Goal: Information Seeking & Learning: Learn about a topic

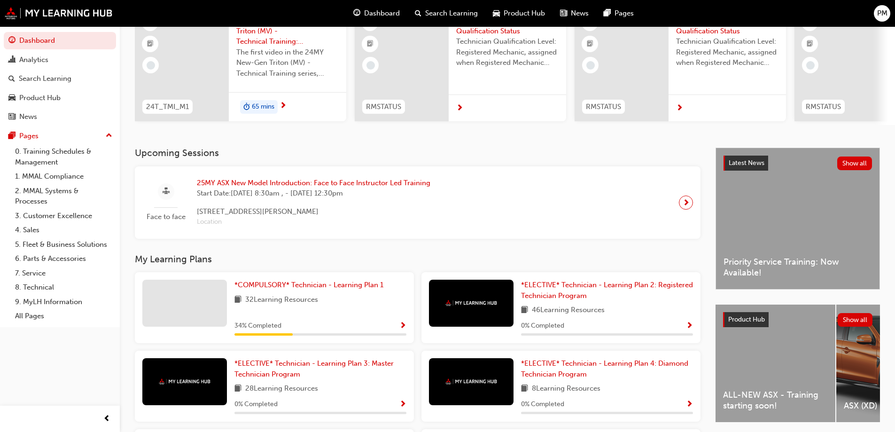
scroll to position [94, 0]
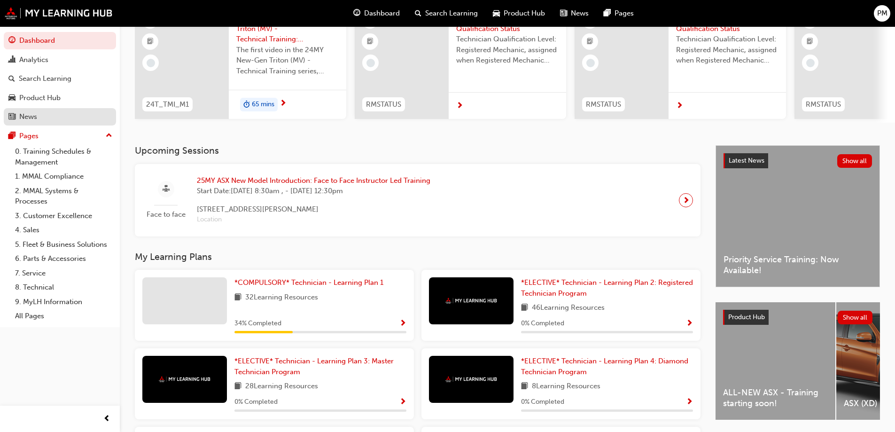
click at [50, 121] on div "News" at bounding box center [59, 117] width 103 height 12
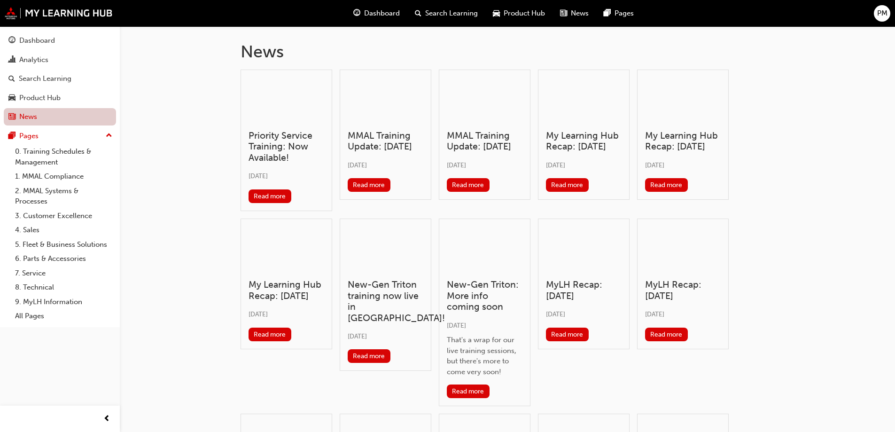
click at [46, 113] on link "News" at bounding box center [60, 116] width 112 height 17
click at [43, 101] on div "Product Hub" at bounding box center [39, 98] width 41 height 11
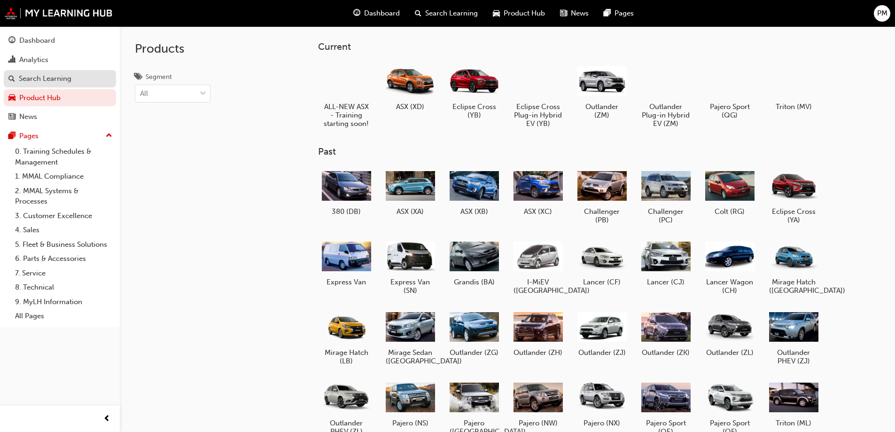
click at [57, 82] on div "Search Learning" at bounding box center [45, 78] width 53 height 11
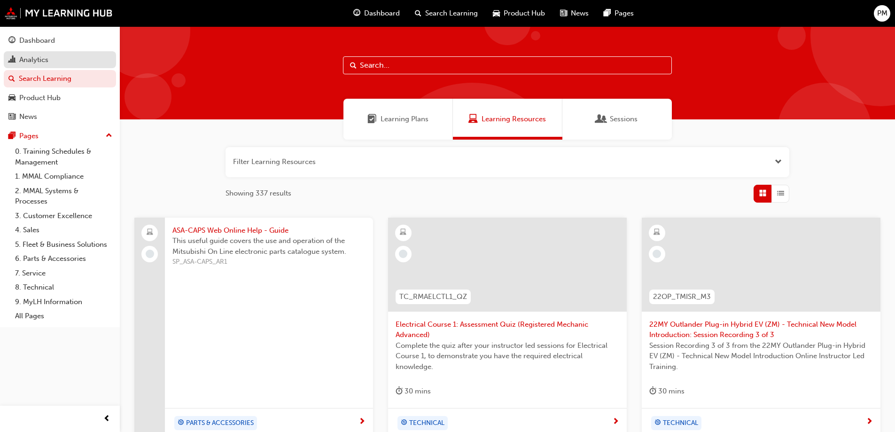
click at [55, 60] on div "Analytics" at bounding box center [59, 60] width 103 height 12
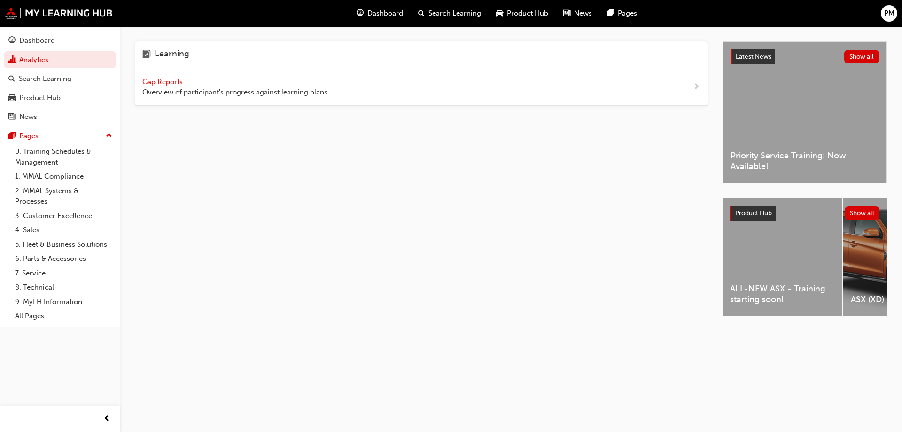
click at [387, 13] on span "Dashboard" at bounding box center [385, 13] width 36 height 11
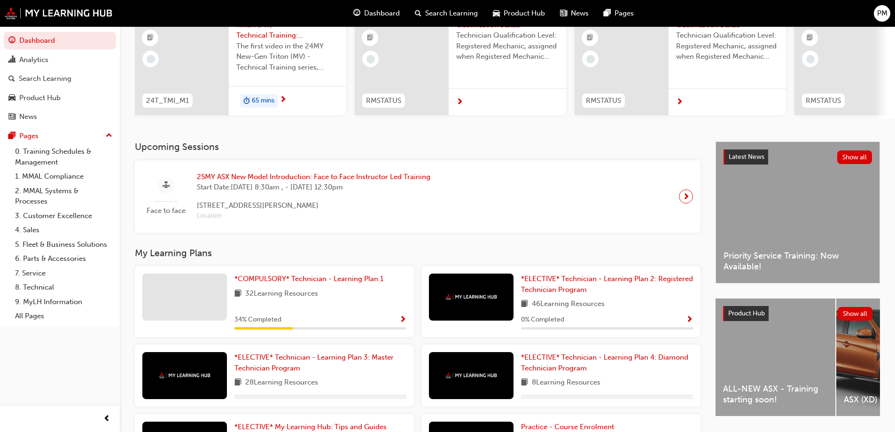
scroll to position [192, 0]
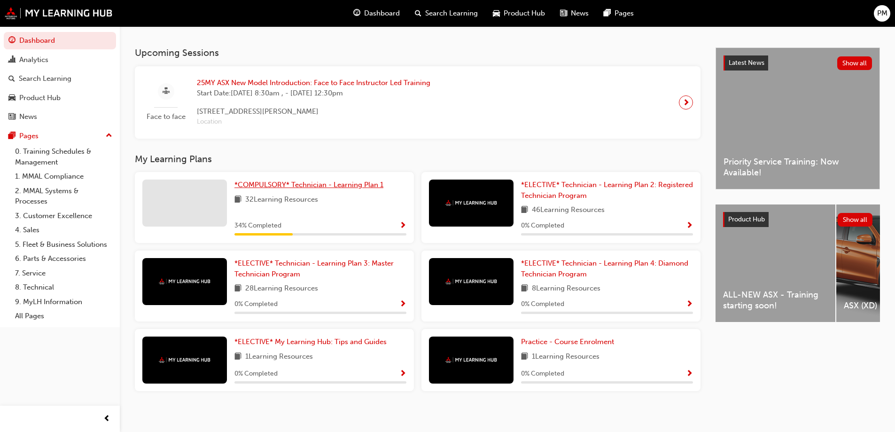
click at [325, 188] on span "*COMPULSORY* Technician - Learning Plan 1" at bounding box center [308, 184] width 149 height 8
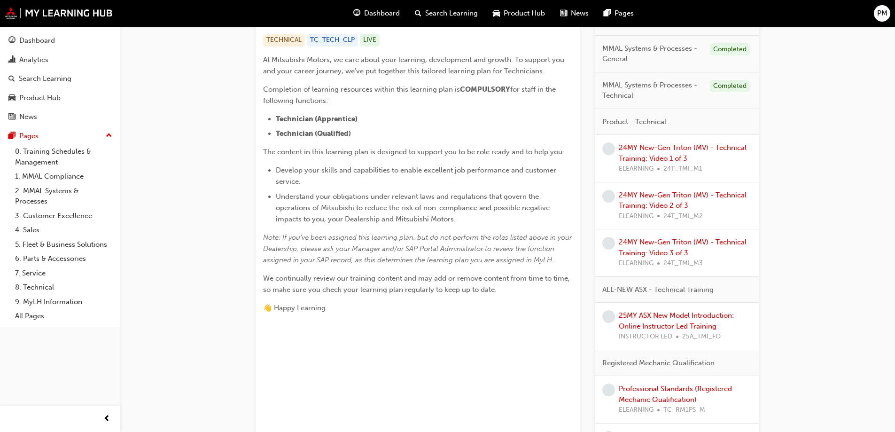
scroll to position [337, 0]
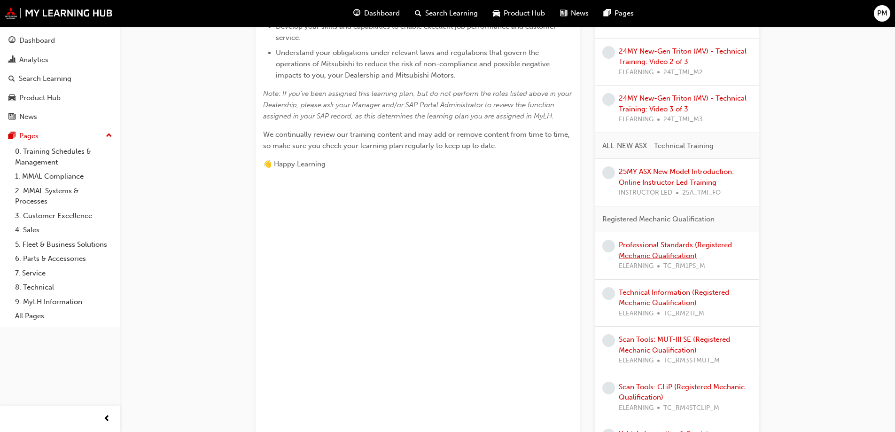
click at [652, 243] on link "Professional Standards (Registered Mechanic Qualification)" at bounding box center [674, 249] width 113 height 19
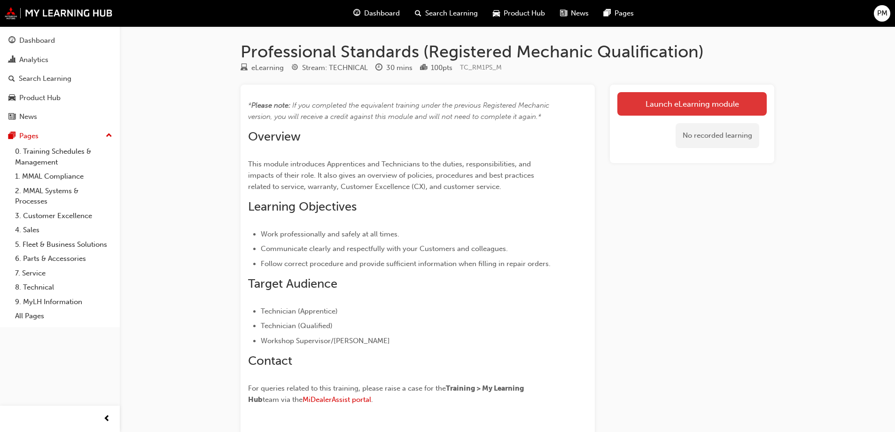
click at [668, 99] on link "Launch eLearning module" at bounding box center [691, 103] width 149 height 23
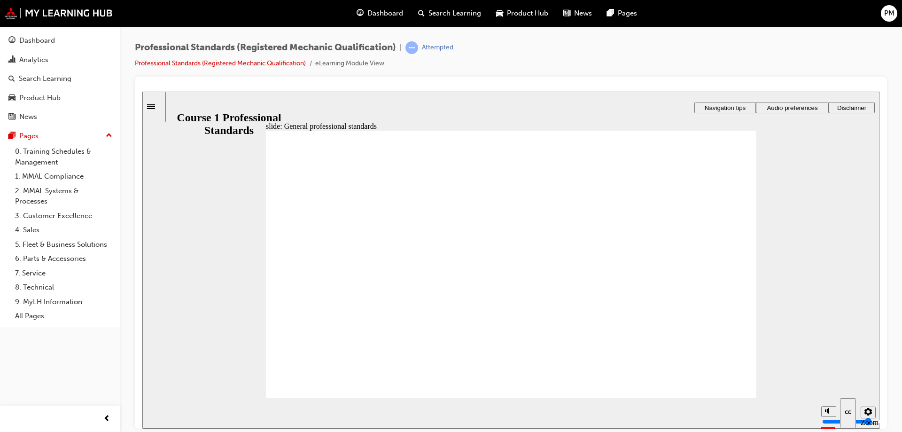
drag, startPoint x: 732, startPoint y: 196, endPoint x: 724, endPoint y: 197, distance: 8.0
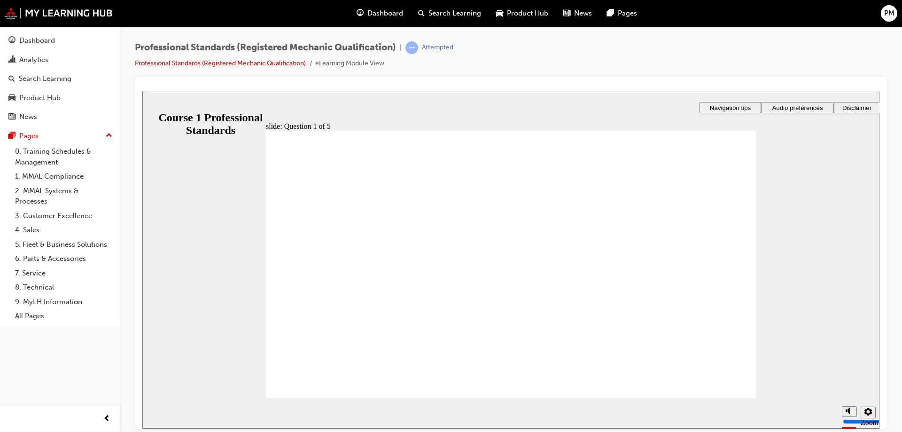
radio input "true"
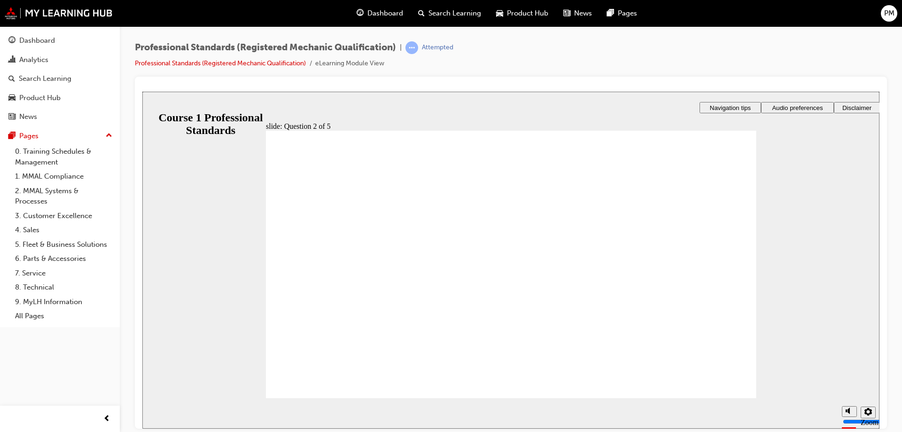
radio input "true"
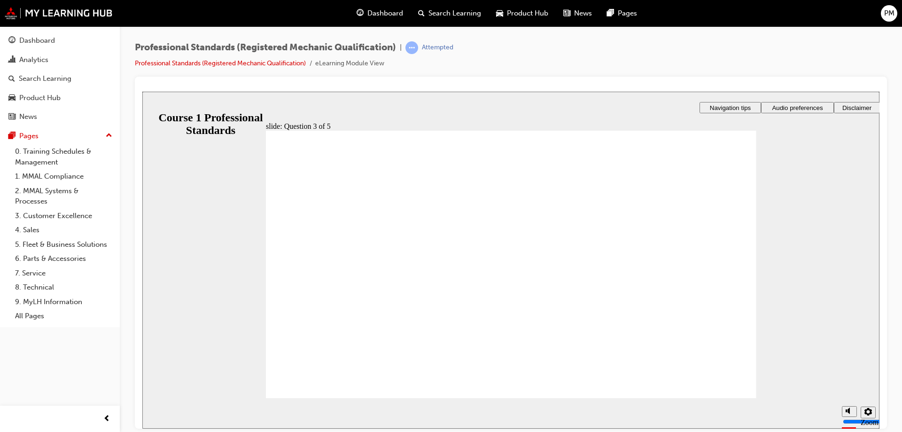
radio input "true"
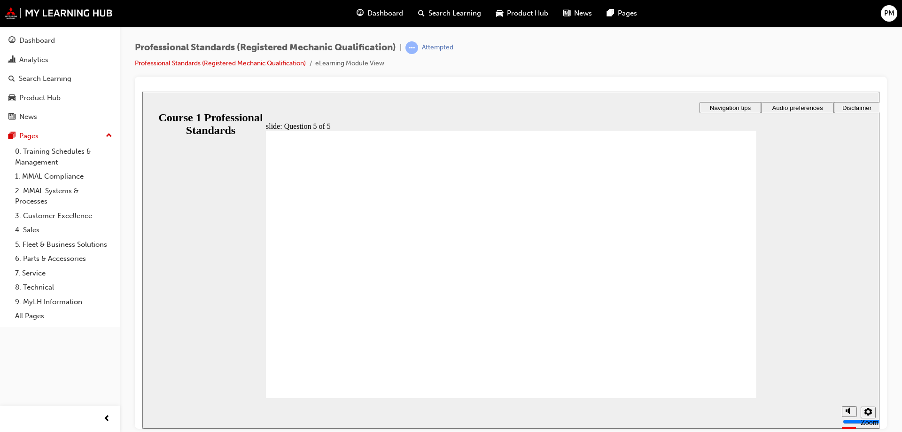
checkbox input "true"
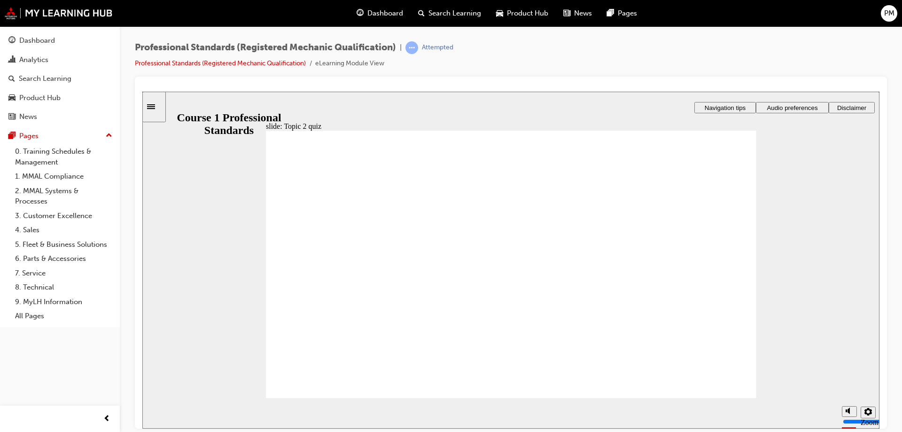
radio input "true"
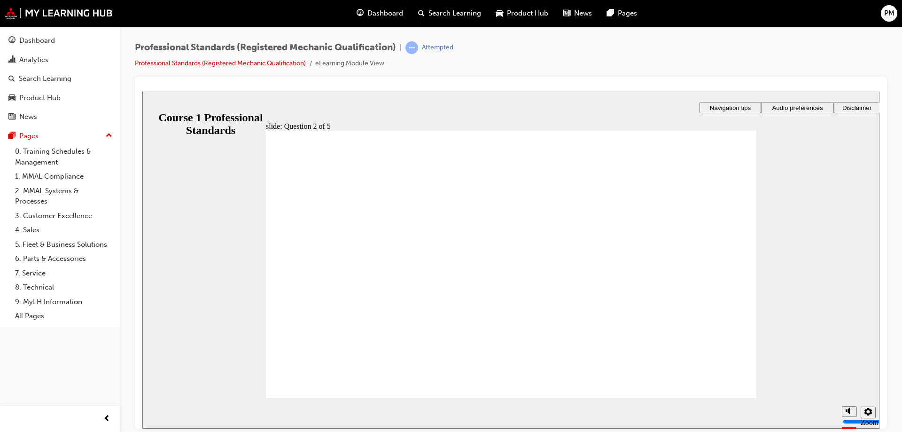
radio input "true"
checkbox input "true"
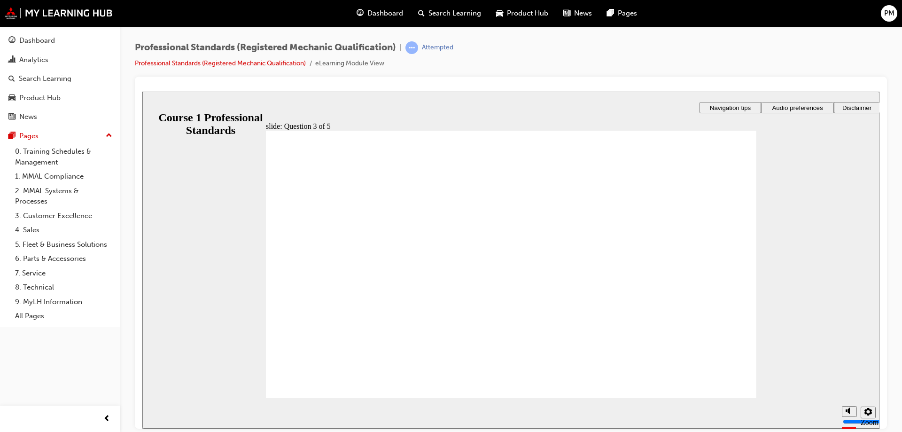
checkbox input "true"
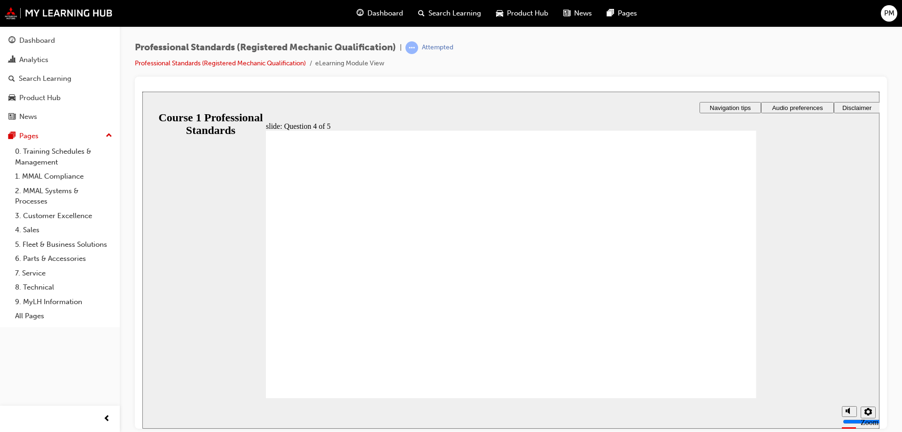
radio input "true"
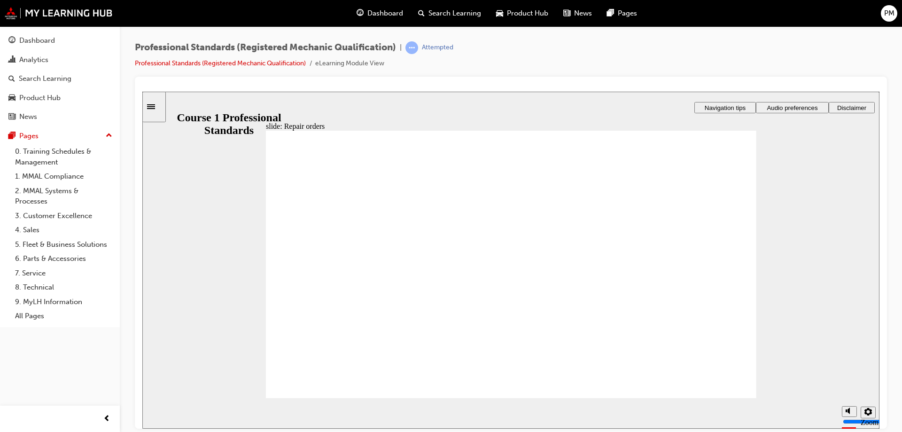
checkbox input "true"
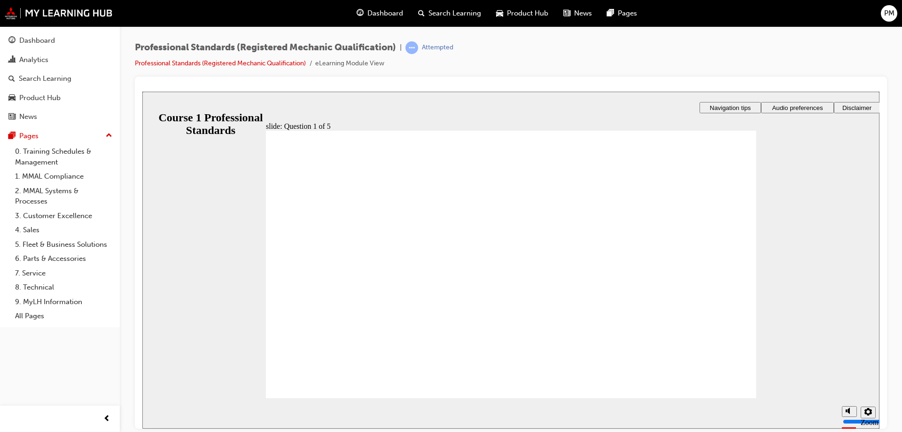
checkbox input "true"
drag, startPoint x: 506, startPoint y: 330, endPoint x: 521, endPoint y: 334, distance: 15.9
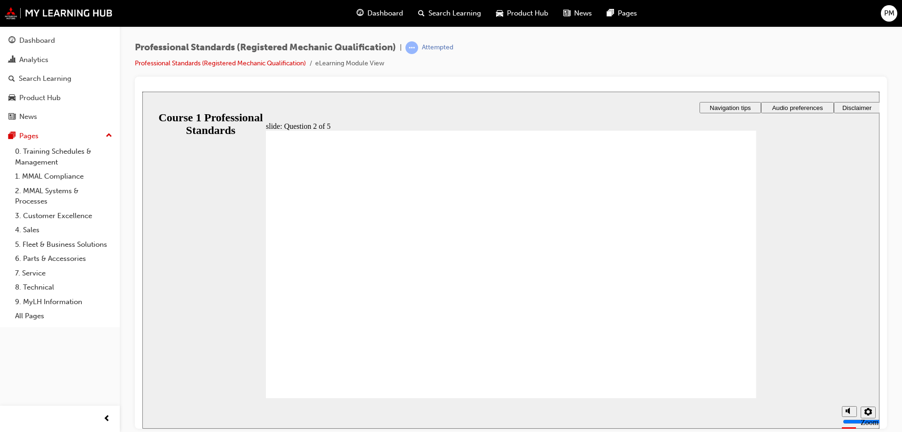
radio input "true"
drag, startPoint x: 335, startPoint y: 367, endPoint x: 334, endPoint y: 373, distance: 5.8
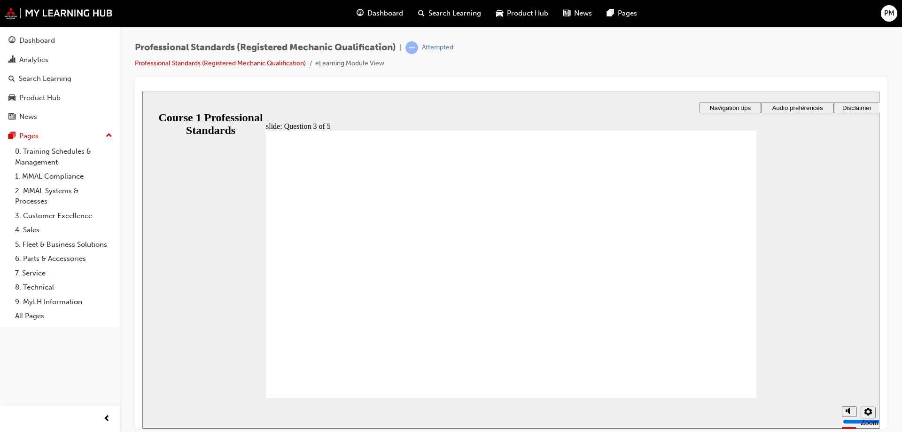
radio input "true"
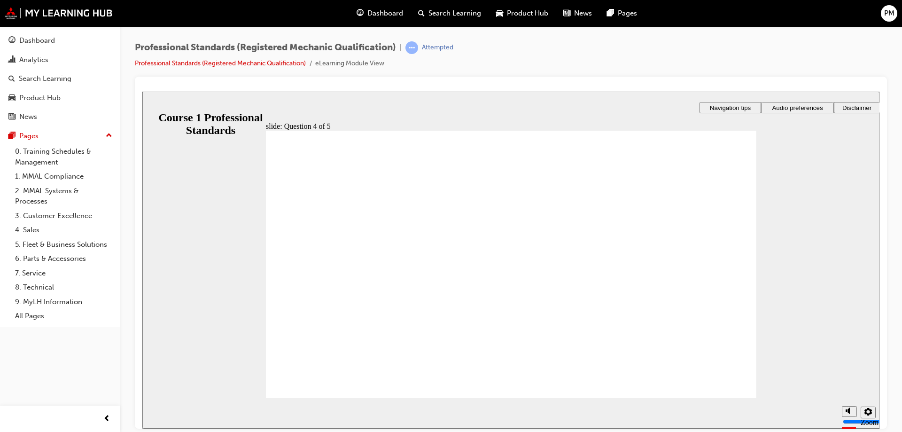
drag, startPoint x: 613, startPoint y: 378, endPoint x: 650, endPoint y: 379, distance: 36.7
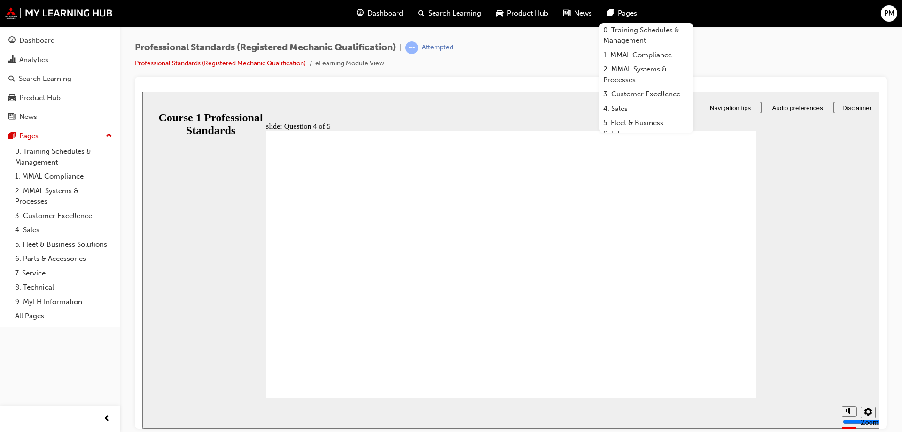
drag, startPoint x: 380, startPoint y: 186, endPoint x: 398, endPoint y: 185, distance: 18.3
radio input "false"
radio input "true"
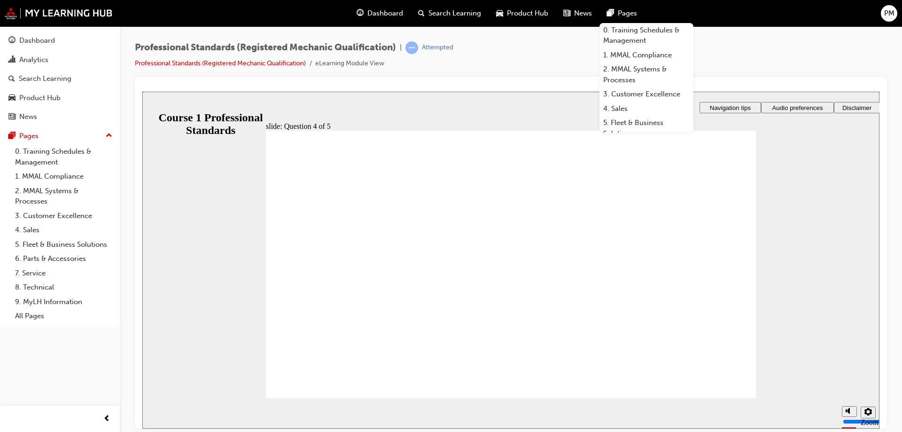
checkbox input "true"
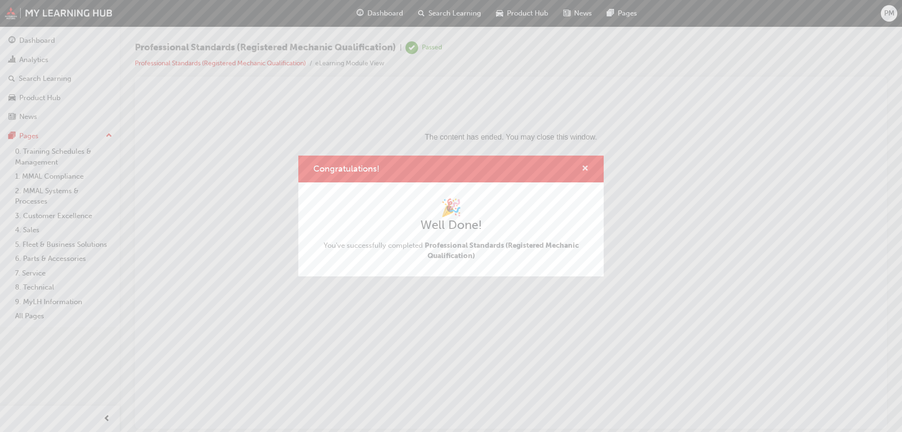
click at [582, 168] on span "cross-icon" at bounding box center [584, 169] width 7 height 8
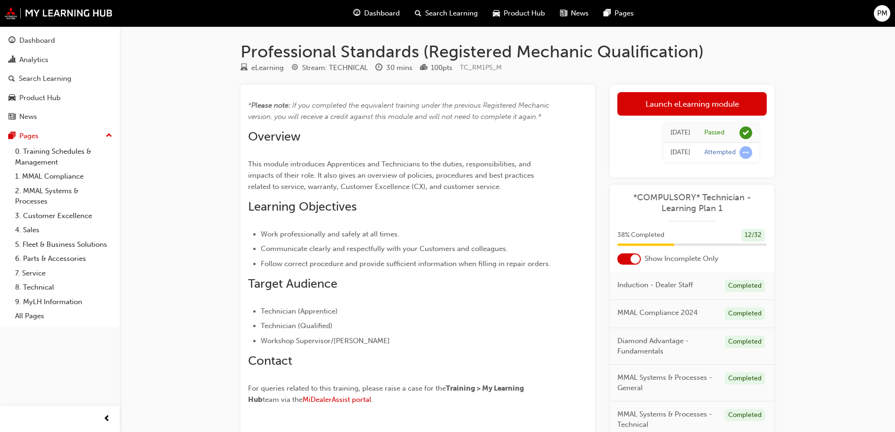
click at [705, 149] on div "Attempted" at bounding box center [719, 152] width 31 height 9
click at [746, 155] on span "learningRecordVerb_ATTEMPT-icon" at bounding box center [745, 152] width 13 height 13
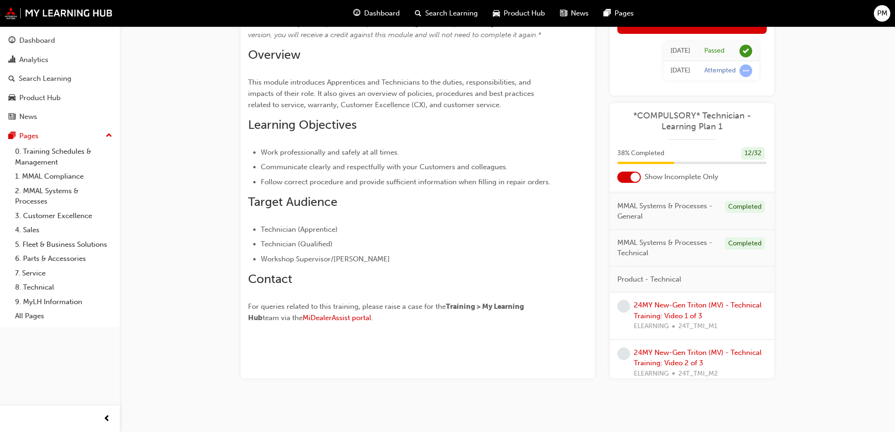
scroll to position [188, 0]
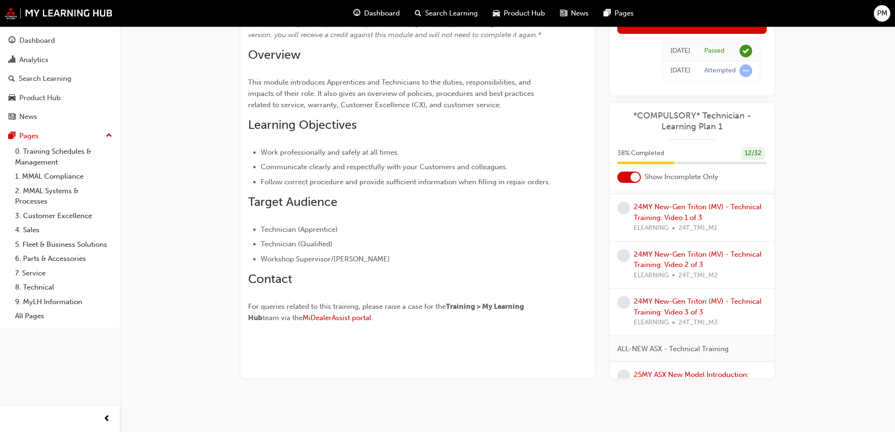
click at [632, 178] on div at bounding box center [634, 176] width 9 height 9
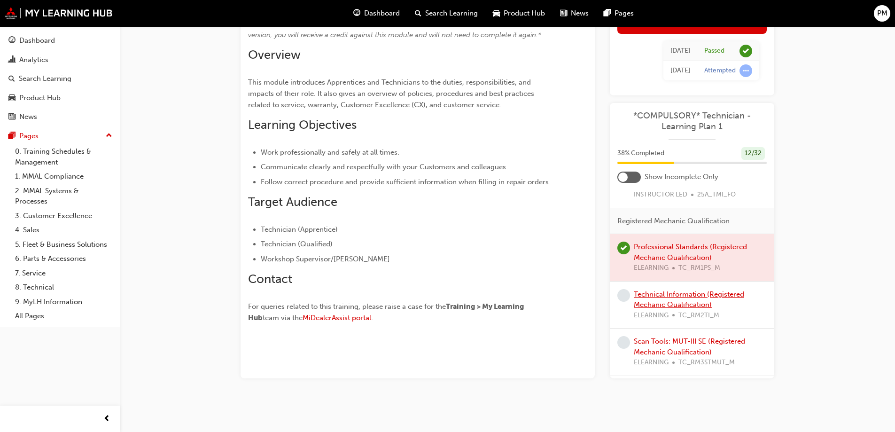
scroll to position [798, 0]
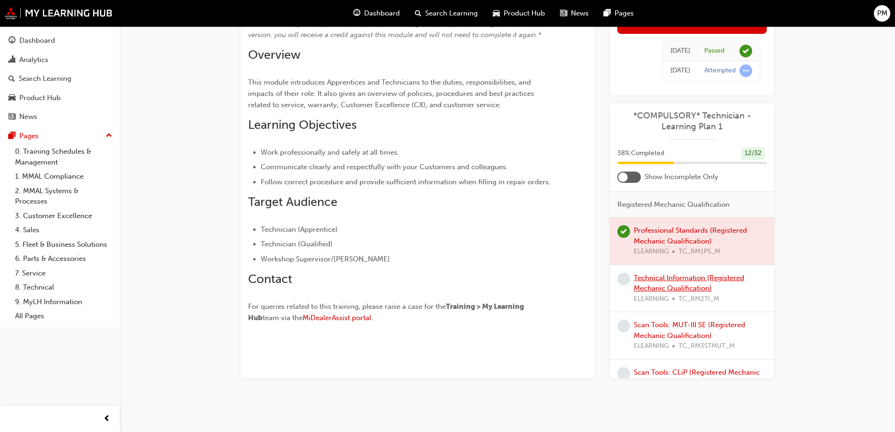
click at [671, 288] on link "Technical Information (Registered Mechanic Qualification)" at bounding box center [689, 282] width 110 height 19
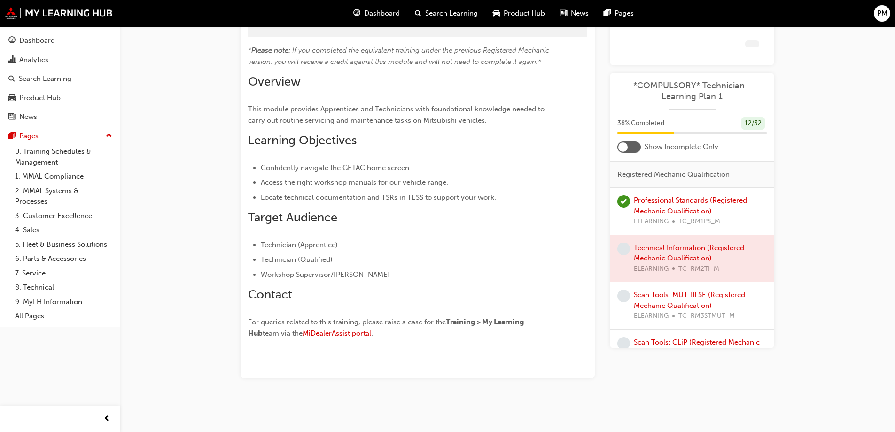
scroll to position [67, 0]
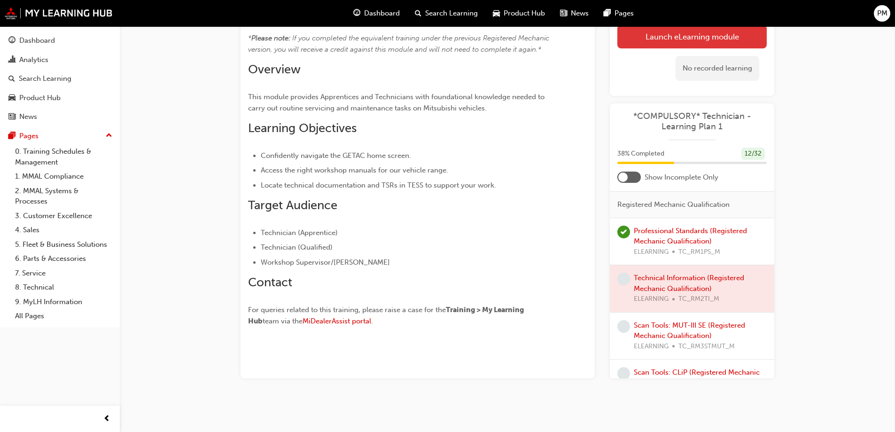
click at [700, 40] on link "Launch eLearning module" at bounding box center [691, 36] width 149 height 23
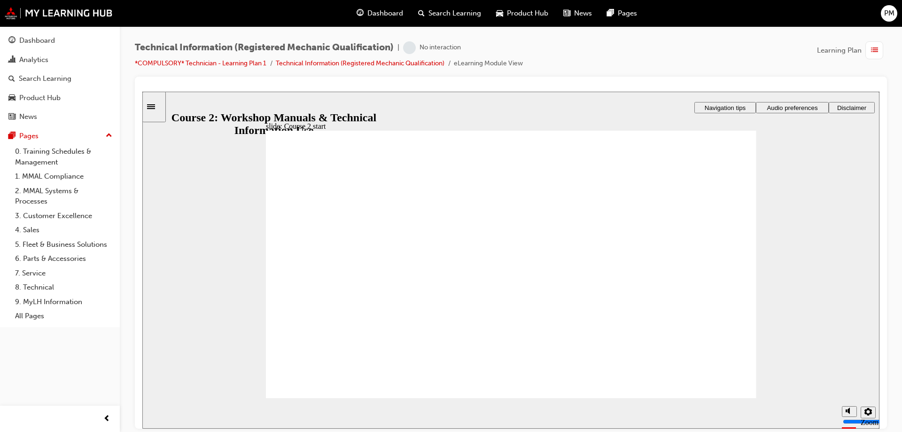
drag, startPoint x: 740, startPoint y: 160, endPoint x: 700, endPoint y: 169, distance: 40.9
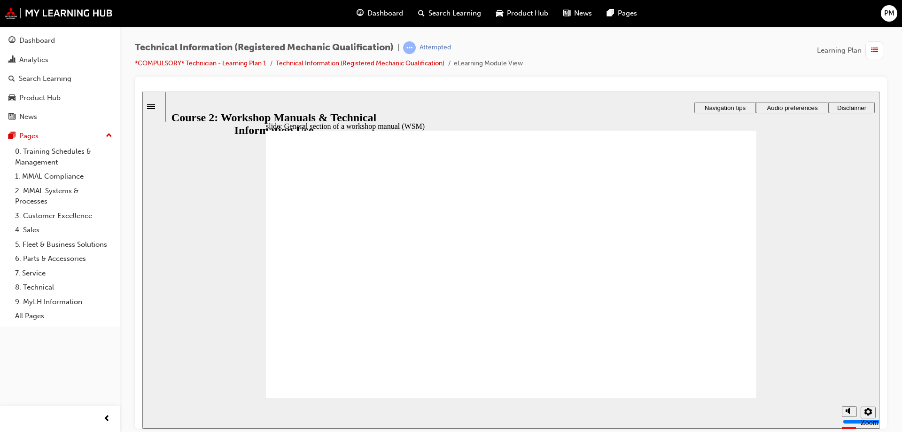
drag, startPoint x: 435, startPoint y: 334, endPoint x: 430, endPoint y: 339, distance: 6.7
drag, startPoint x: 431, startPoint y: 338, endPoint x: 401, endPoint y: 326, distance: 32.4
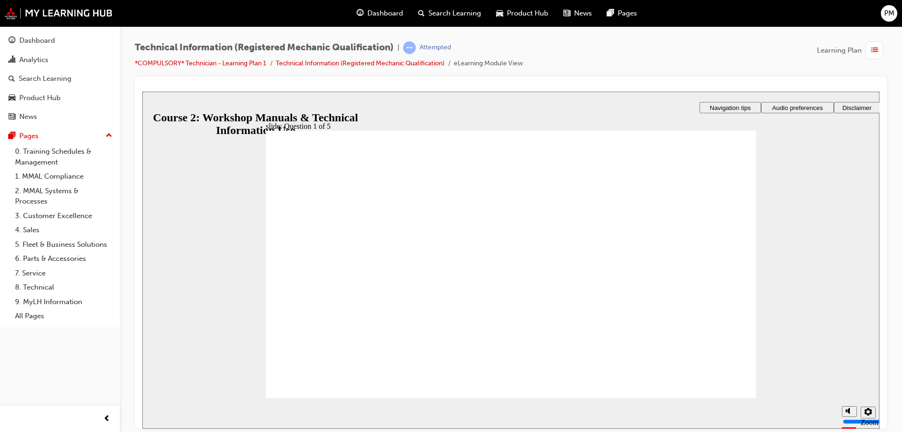
drag, startPoint x: 487, startPoint y: 344, endPoint x: 488, endPoint y: 237, distance: 106.6
drag, startPoint x: 582, startPoint y: 328, endPoint x: 642, endPoint y: 277, distance: 79.0
drag, startPoint x: 445, startPoint y: 337, endPoint x: 485, endPoint y: 287, distance: 63.5
drag, startPoint x: 533, startPoint y: 346, endPoint x: 600, endPoint y: 305, distance: 78.5
drag, startPoint x: 660, startPoint y: 283, endPoint x: 615, endPoint y: 319, distance: 57.8
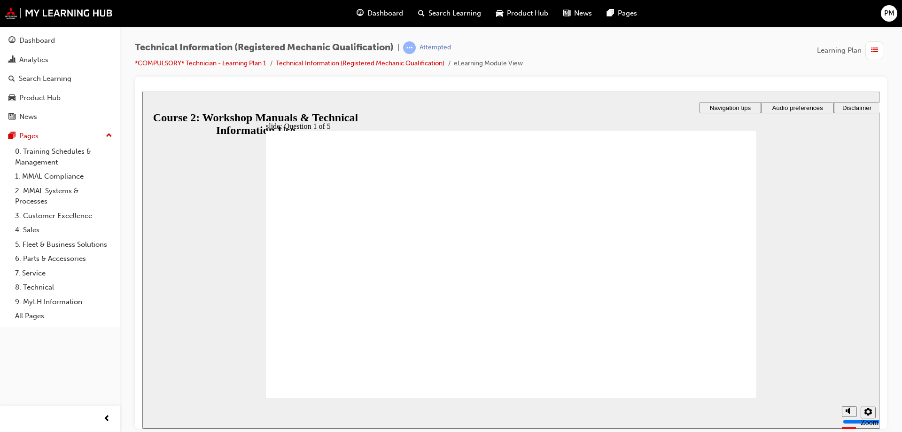
drag, startPoint x: 654, startPoint y: 290, endPoint x: 485, endPoint y: 343, distance: 177.1
drag, startPoint x: 542, startPoint y: 334, endPoint x: 668, endPoint y: 233, distance: 160.7
drag, startPoint x: 635, startPoint y: 324, endPoint x: 642, endPoint y: 275, distance: 49.8
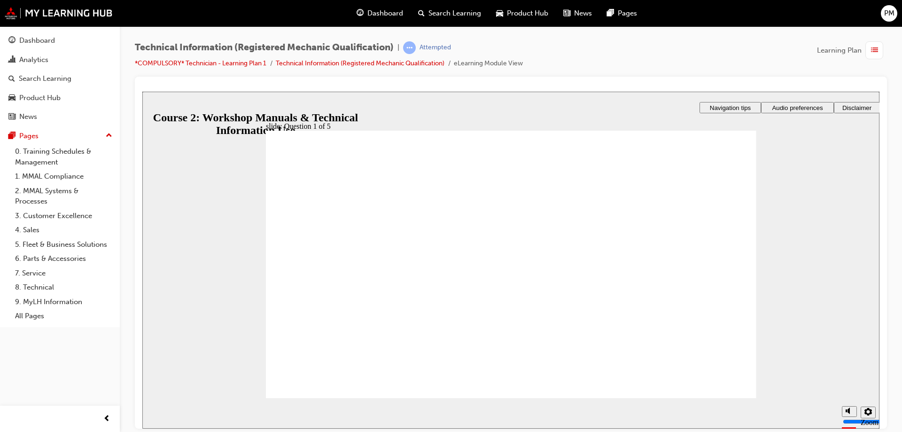
radio input "true"
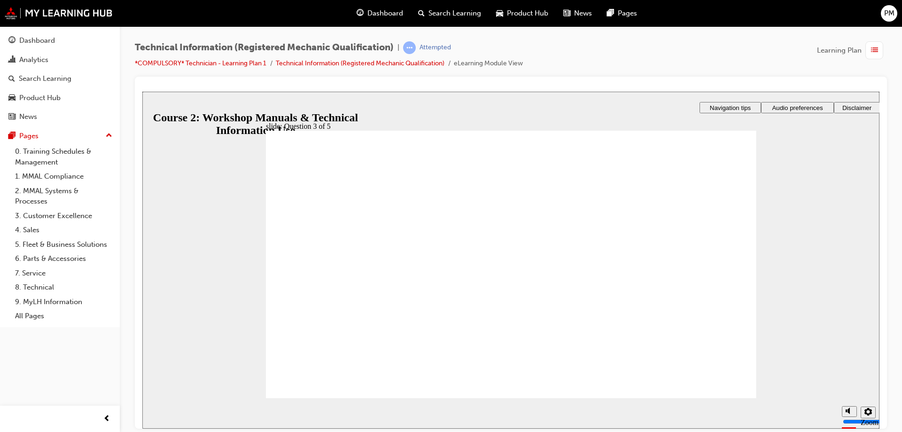
radio input "true"
radio input "false"
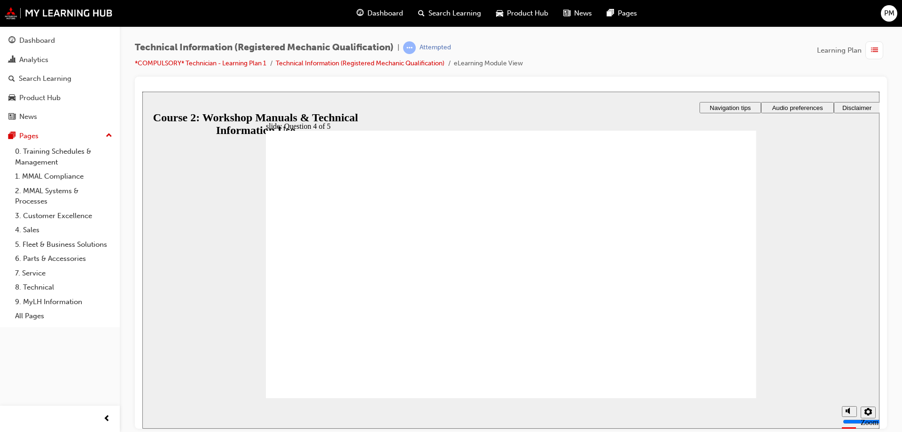
radio input "true"
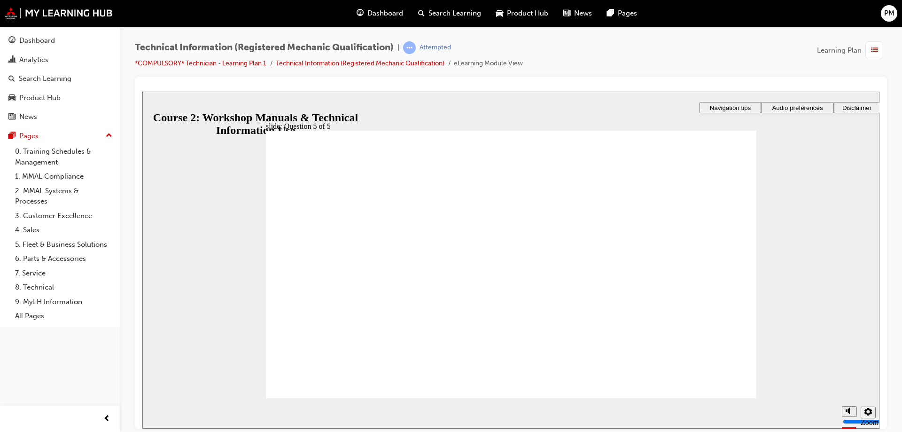
radio input "true"
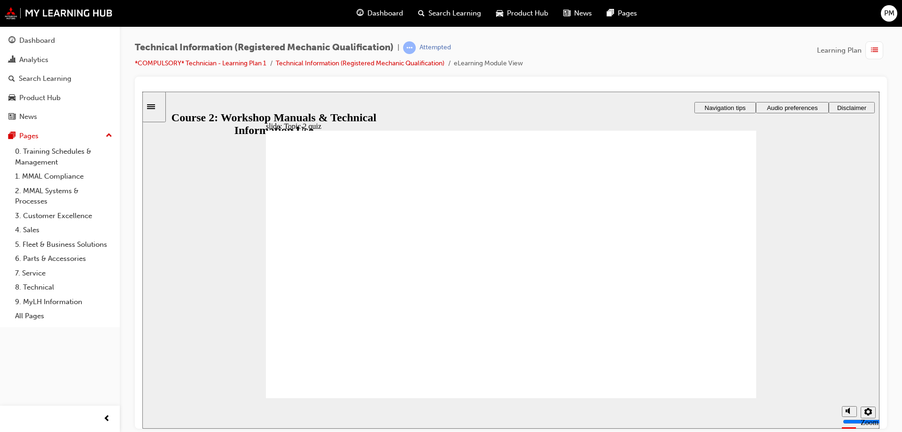
checkbox input "true"
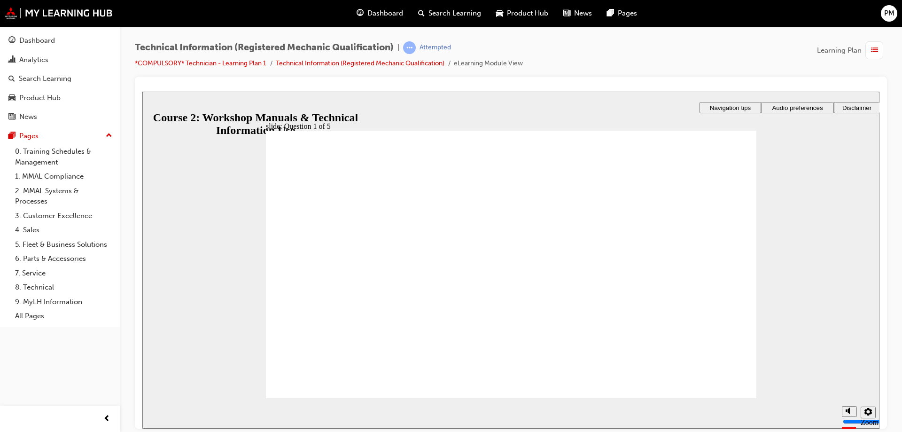
checkbox input "true"
drag, startPoint x: 337, startPoint y: 259, endPoint x: 346, endPoint y: 280, distance: 22.7
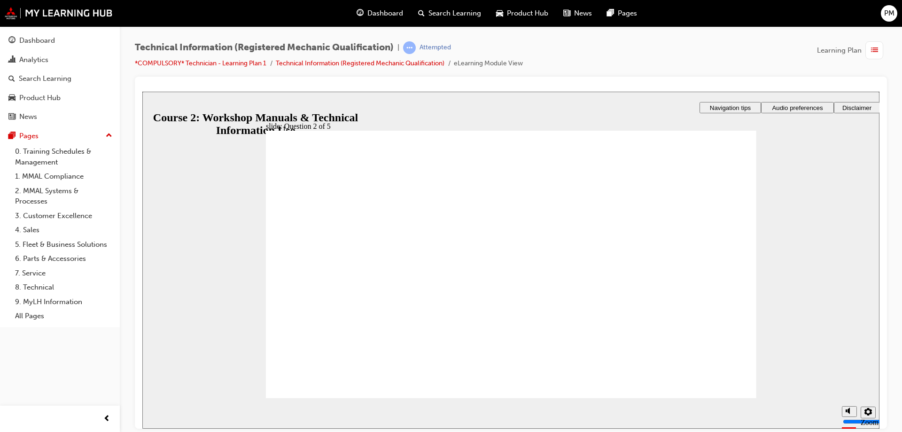
checkbox input "true"
checkbox input "false"
drag, startPoint x: 393, startPoint y: 279, endPoint x: 386, endPoint y: 239, distance: 41.0
checkbox input "false"
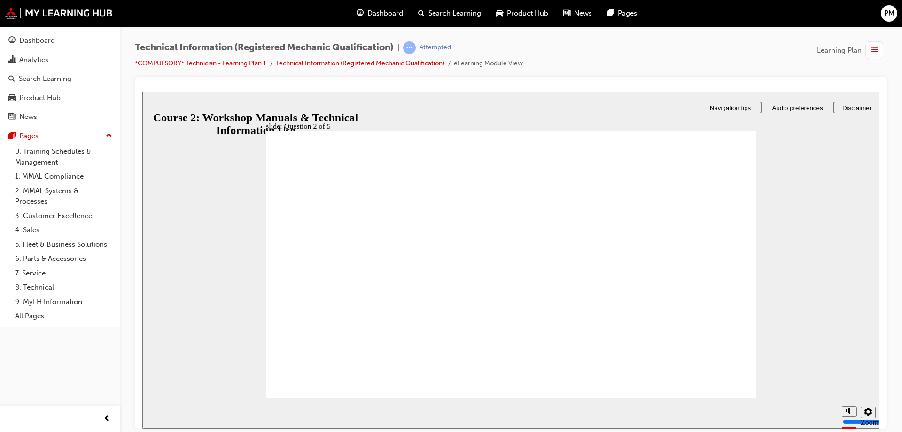
checkbox input "false"
checkbox input "true"
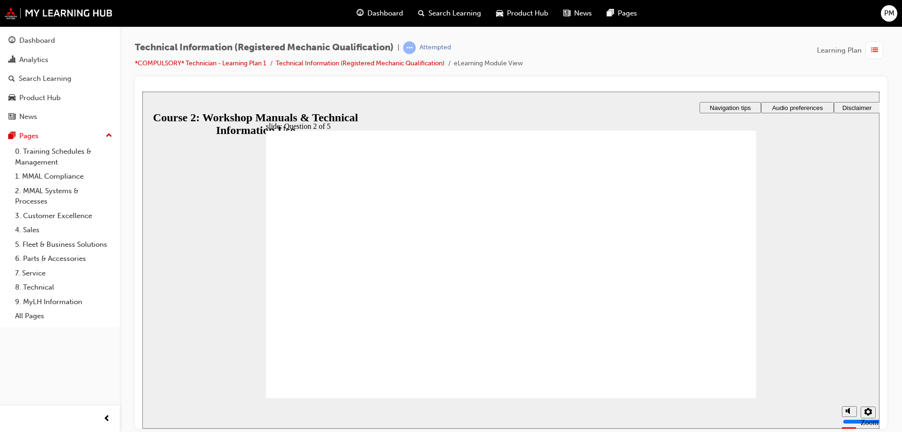
radio input "true"
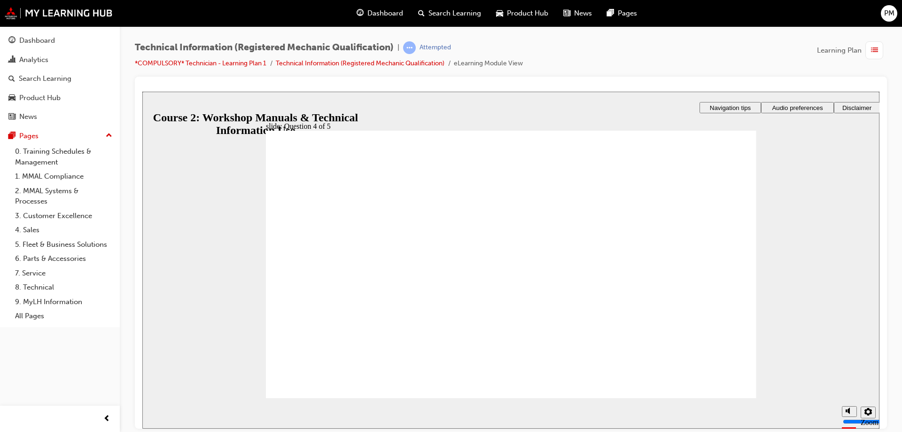
radio input "true"
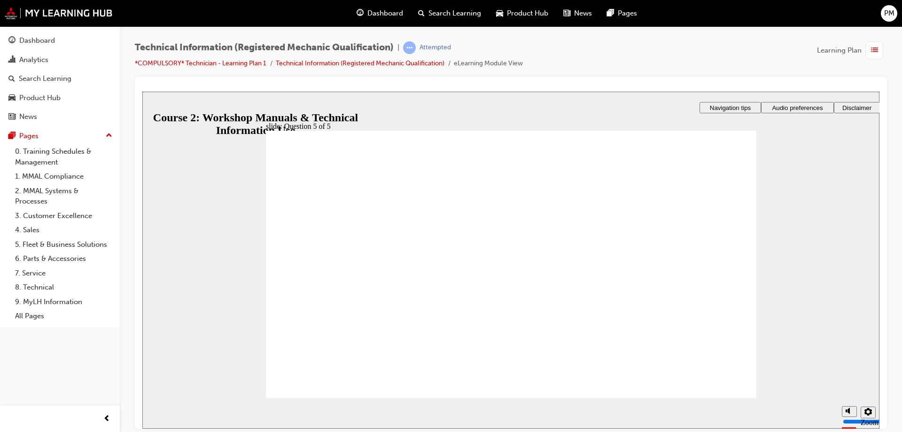
radio input "true"
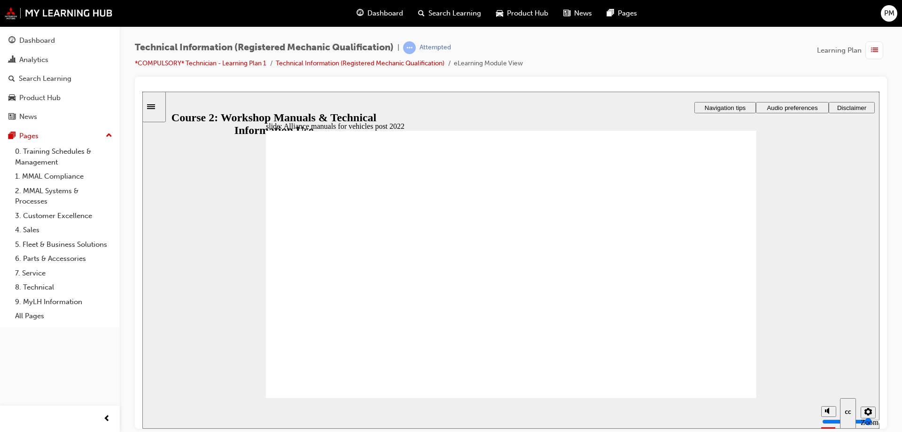
drag, startPoint x: 646, startPoint y: 251, endPoint x: 634, endPoint y: 258, distance: 13.0
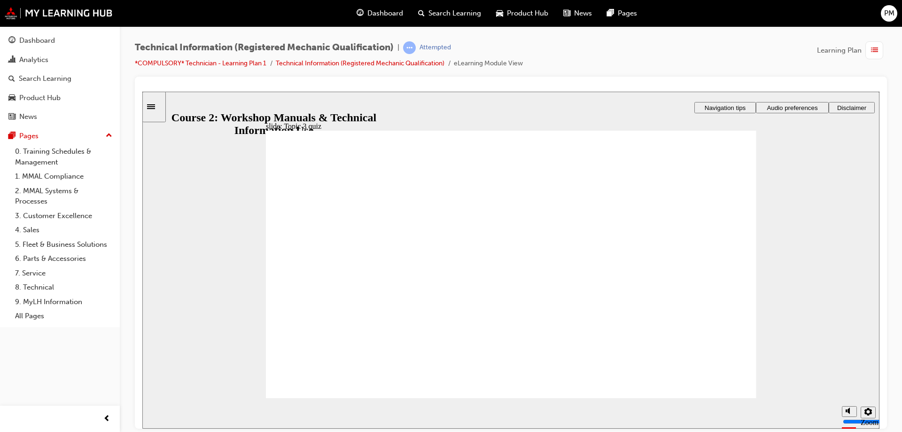
radio input "true"
drag, startPoint x: 323, startPoint y: 261, endPoint x: 316, endPoint y: 253, distance: 10.3
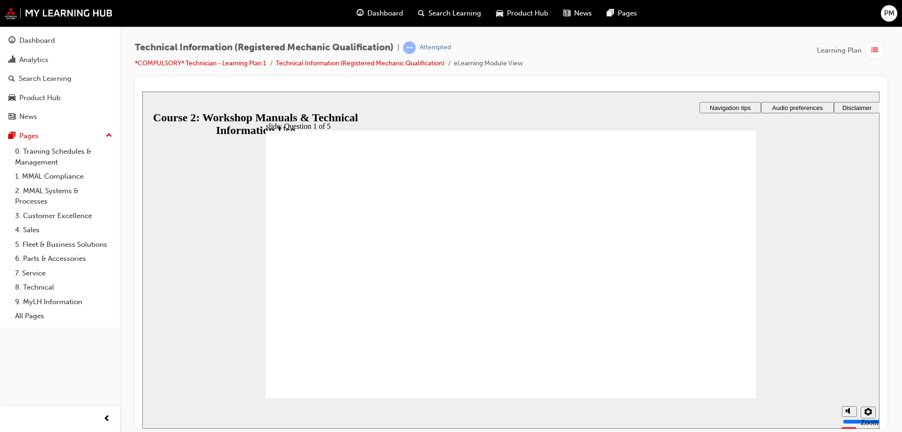
radio input "true"
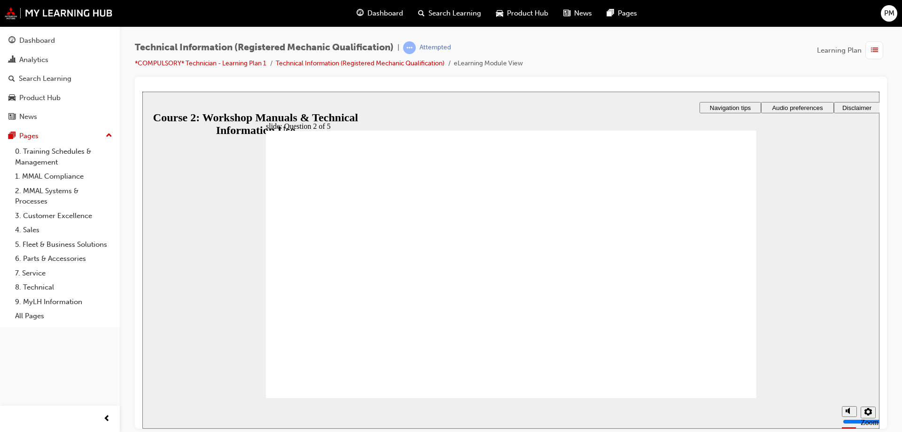
radio input "true"
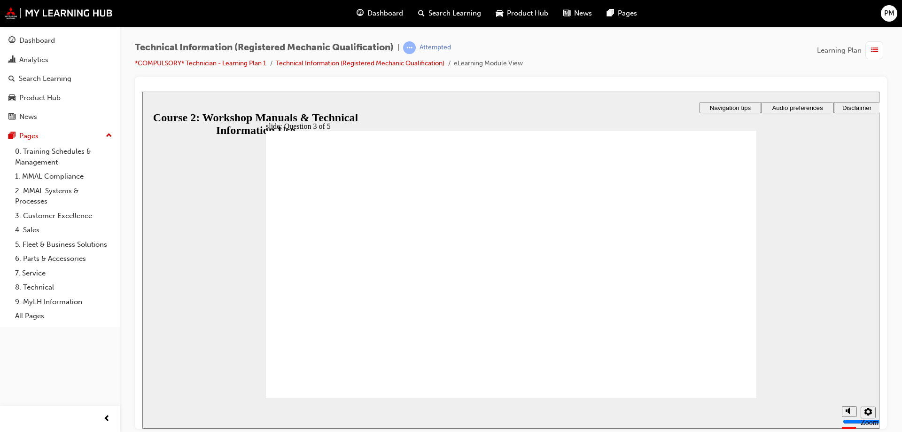
radio input "true"
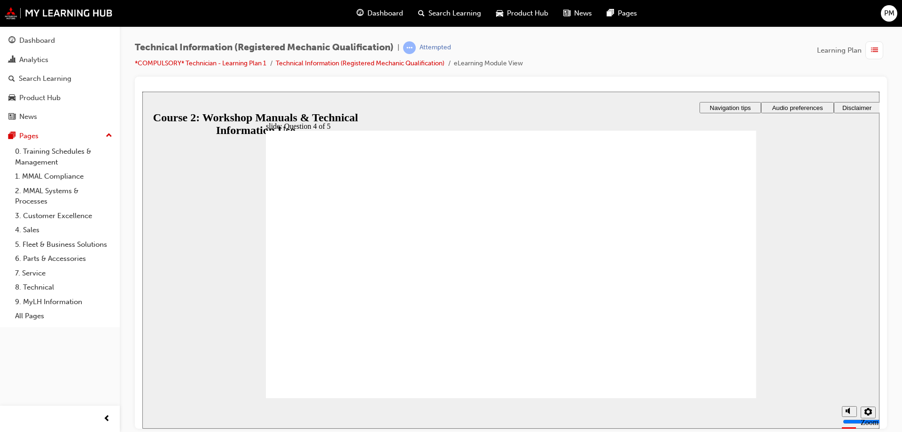
radio input "true"
